Goal: Communication & Community: Share content

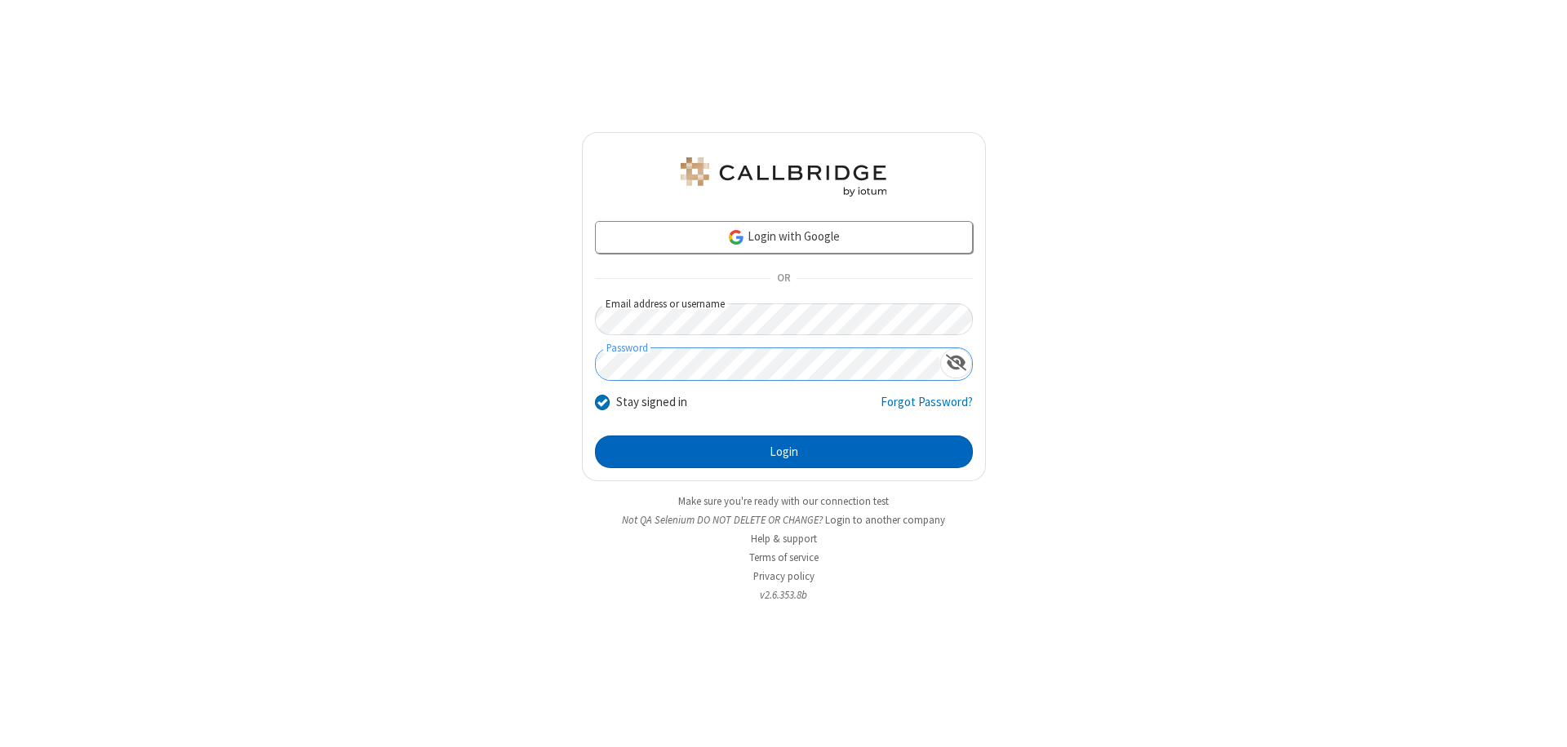
click at [783, 452] on button "Login" at bounding box center [784, 452] width 378 height 33
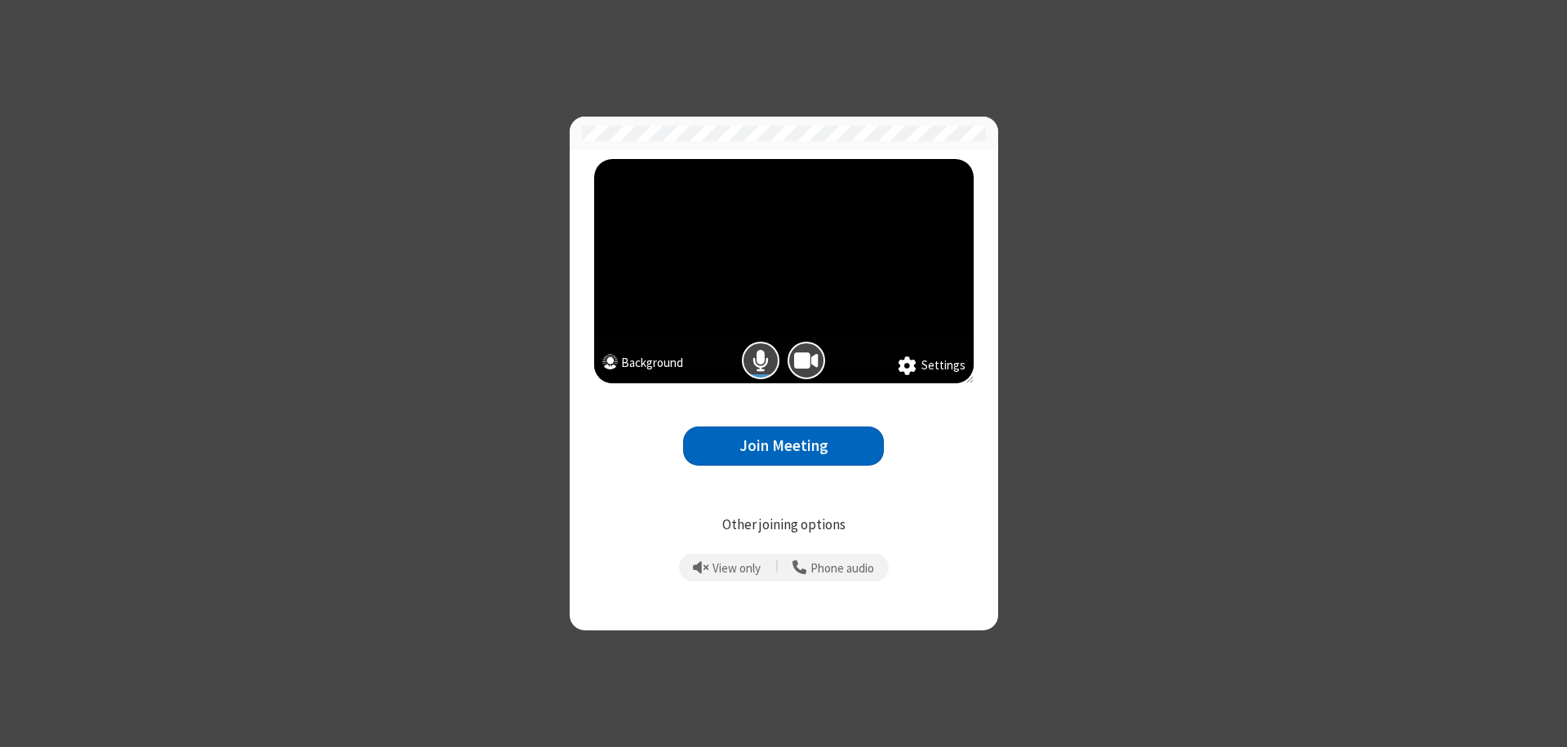
click at [783, 446] on button "Join Meeting" at bounding box center [783, 447] width 201 height 40
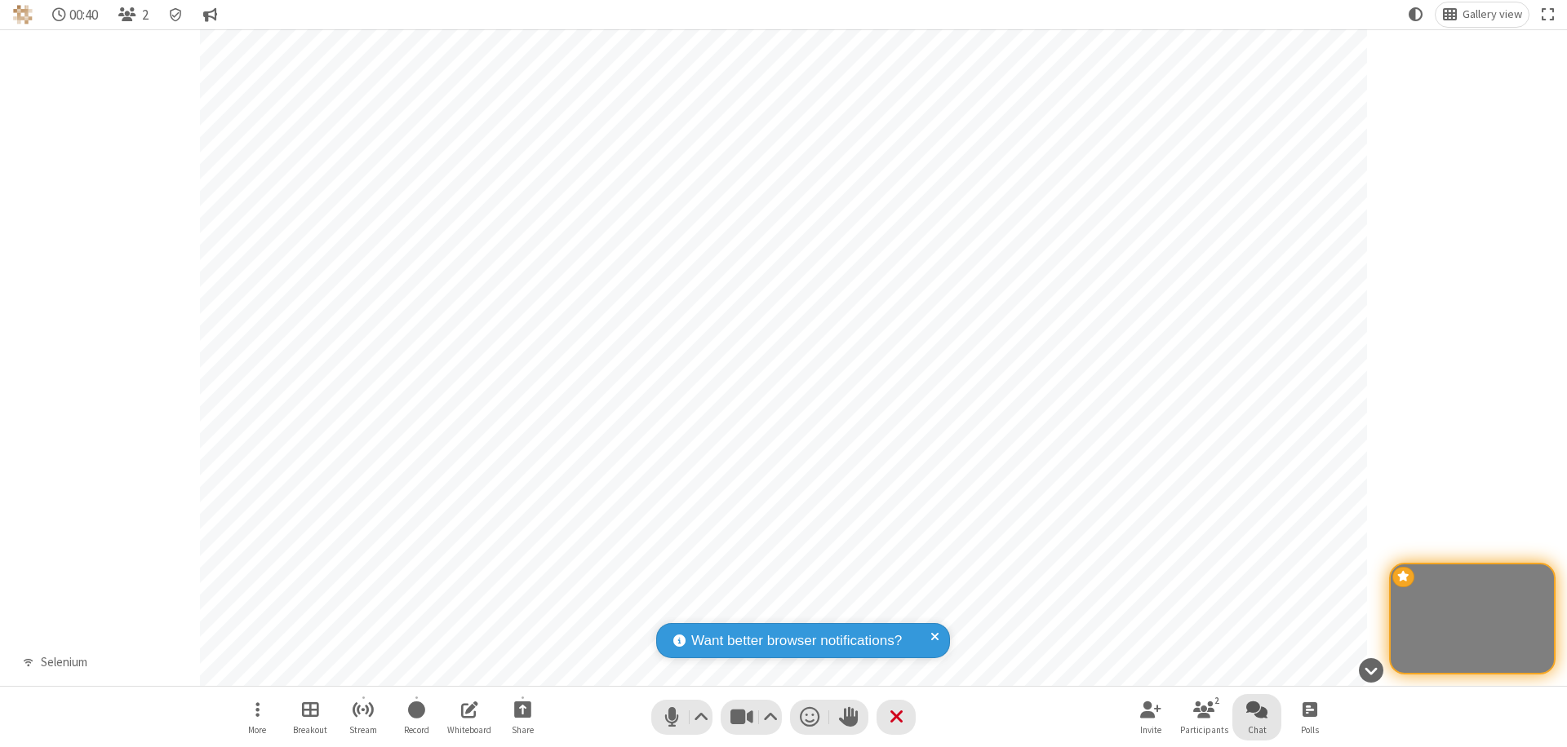
click at [1257, 710] on span "Open chat" at bounding box center [1256, 710] width 21 height 20
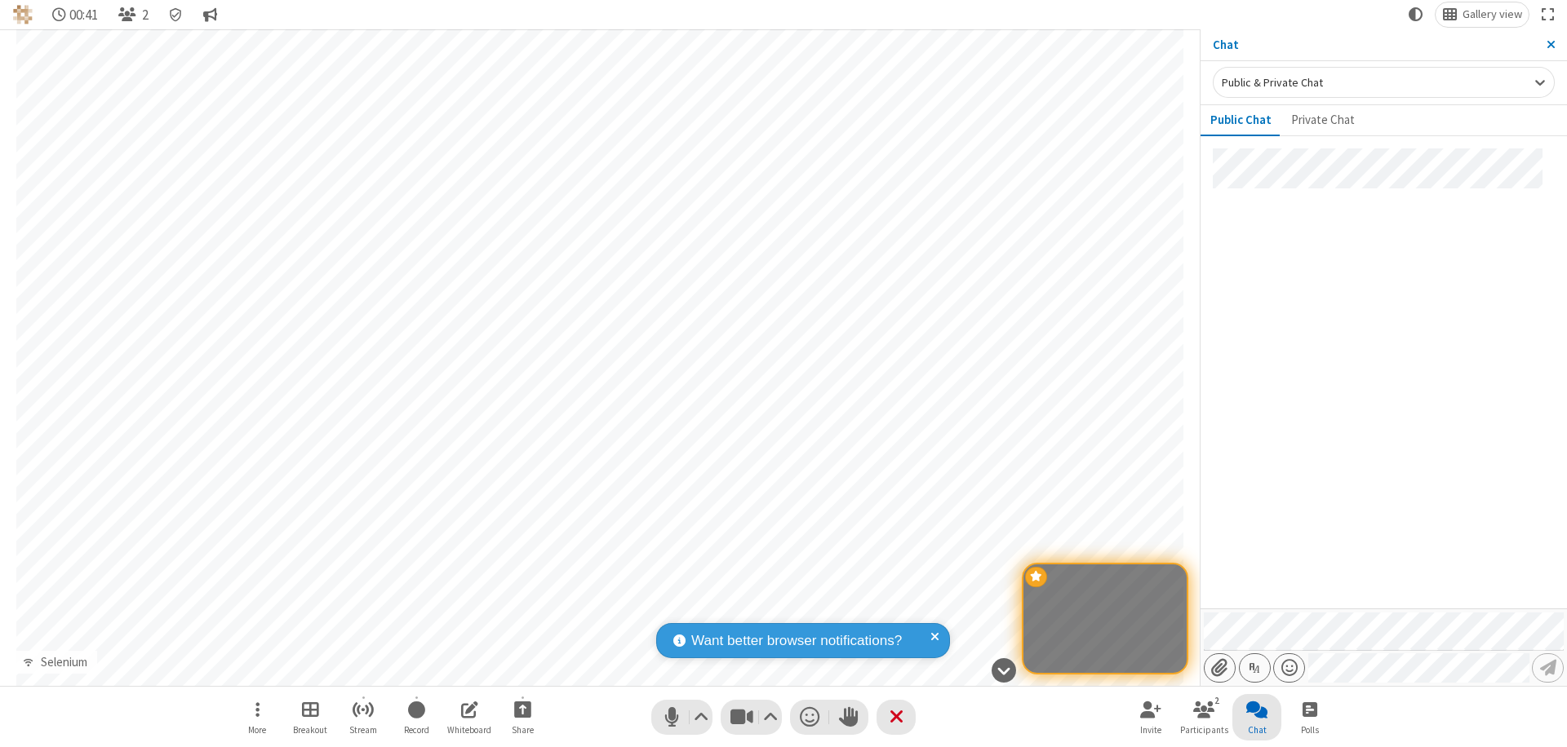
type input "C:\fakepath\doc_test.docx"
